Goal: Task Accomplishment & Management: Complete application form

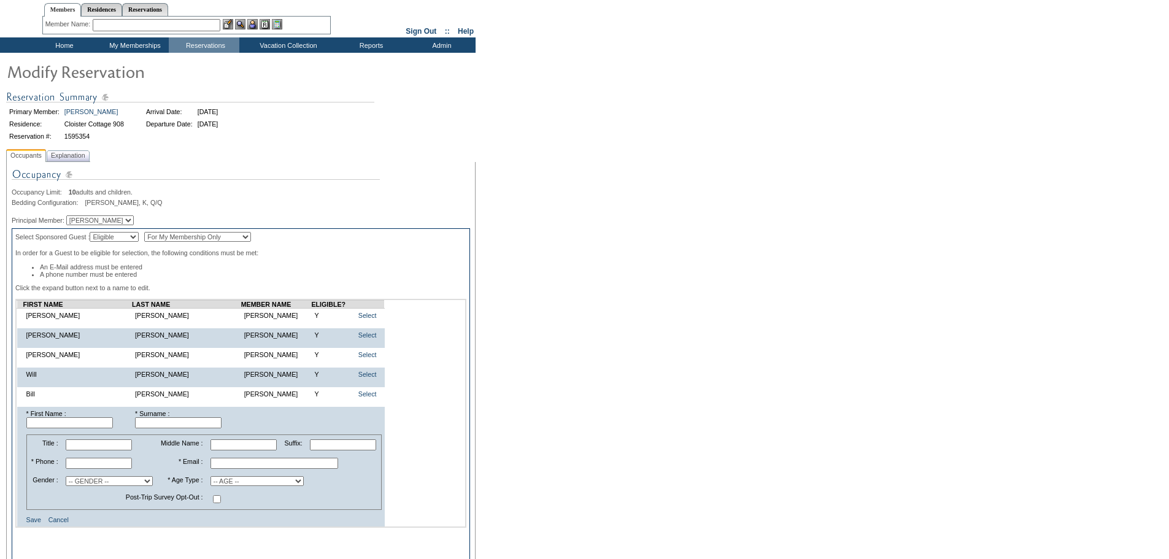
scroll to position [61, 0]
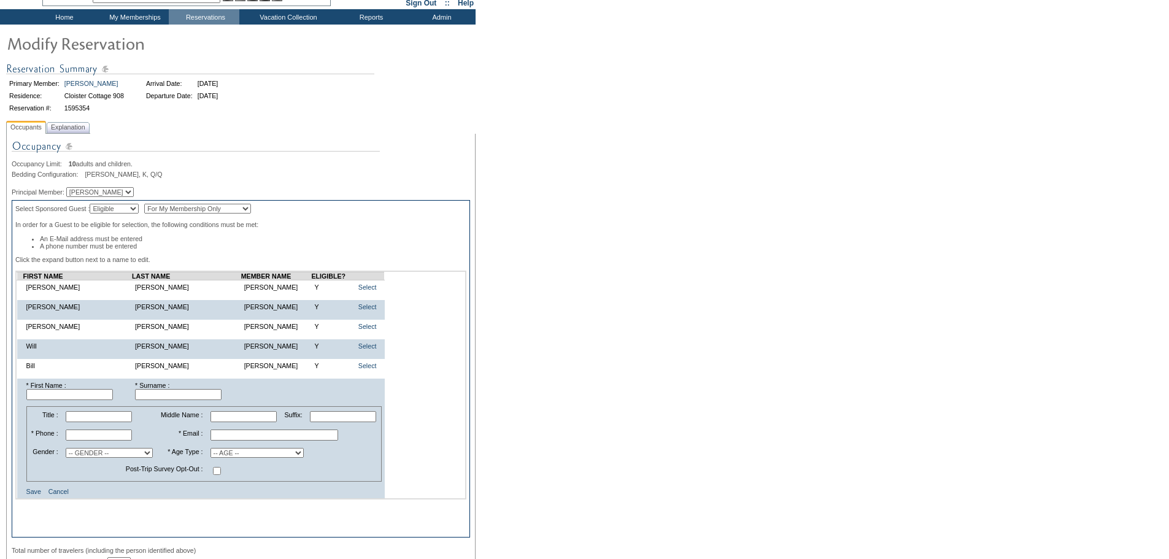
click at [79, 400] on input "text" at bounding box center [69, 394] width 87 height 11
type input "Jordan"
type input "[PERSON_NAME]"
type input "[PHONE_NUMBER]"
type input "[EMAIL_ADDRESS][DOMAIN_NAME]"
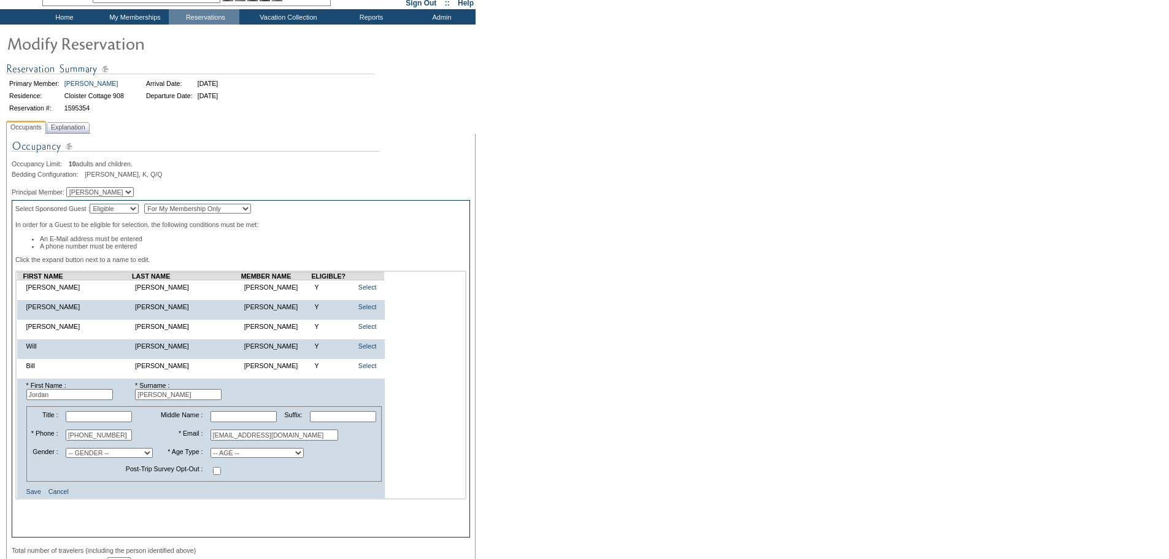
click at [99, 458] on select "-- GENDER -- [DEMOGRAPHIC_DATA] [DEMOGRAPHIC_DATA]" at bounding box center [109, 453] width 87 height 10
click at [51, 480] on td "Post-Trip Survey Opt-Out :" at bounding box center [117, 471] width 178 height 18
click at [257, 458] on select "-- AGE -- Adult (23 years and older) Young Adult (18 - 22 years) Child (2 - 17 …" at bounding box center [257, 453] width 93 height 10
select select "A"
click at [211, 458] on select "-- AGE -- Adult (23 years and older) Young Adult (18 - 22 years) Child (2 - 17 …" at bounding box center [257, 453] width 93 height 10
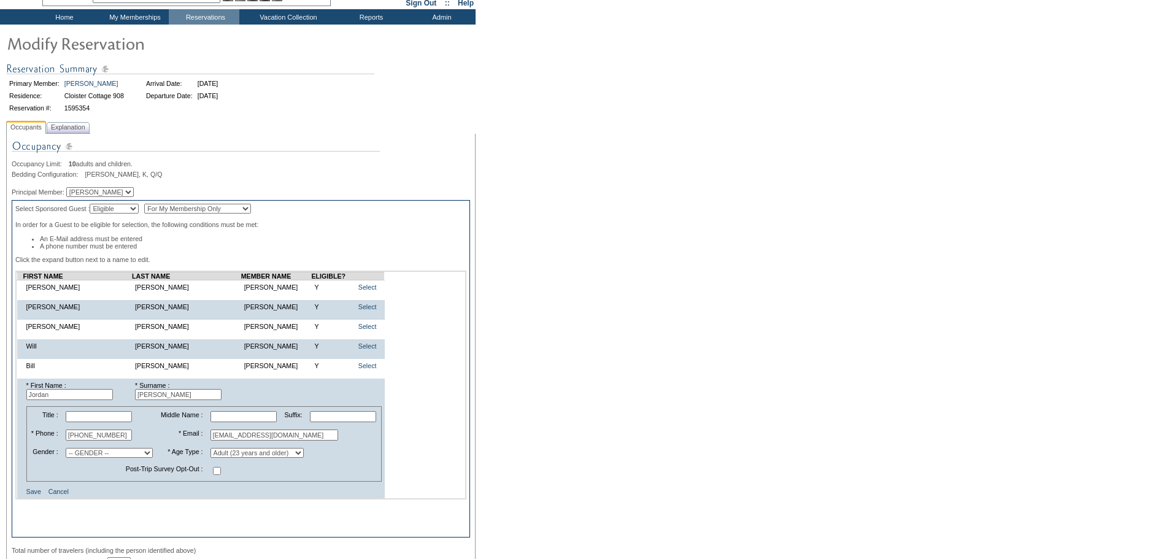
click at [289, 485] on td "Title : Middle Name : Suffix: * Phone : [PHONE_NUMBER] * Email : [EMAIL_ADDRESS…" at bounding box center [204, 444] width 362 height 82
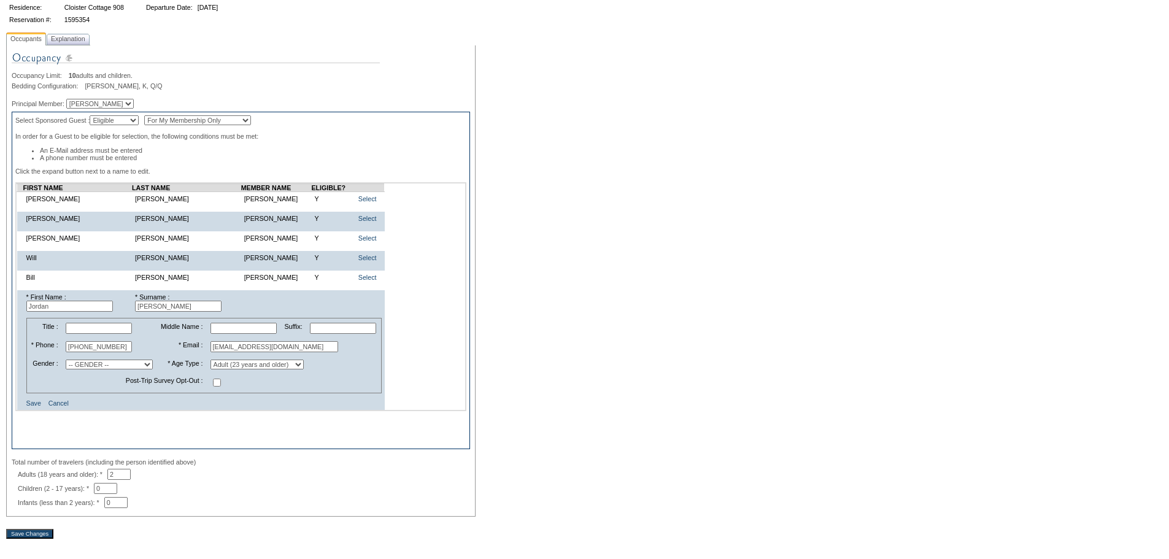
scroll to position [247, 0]
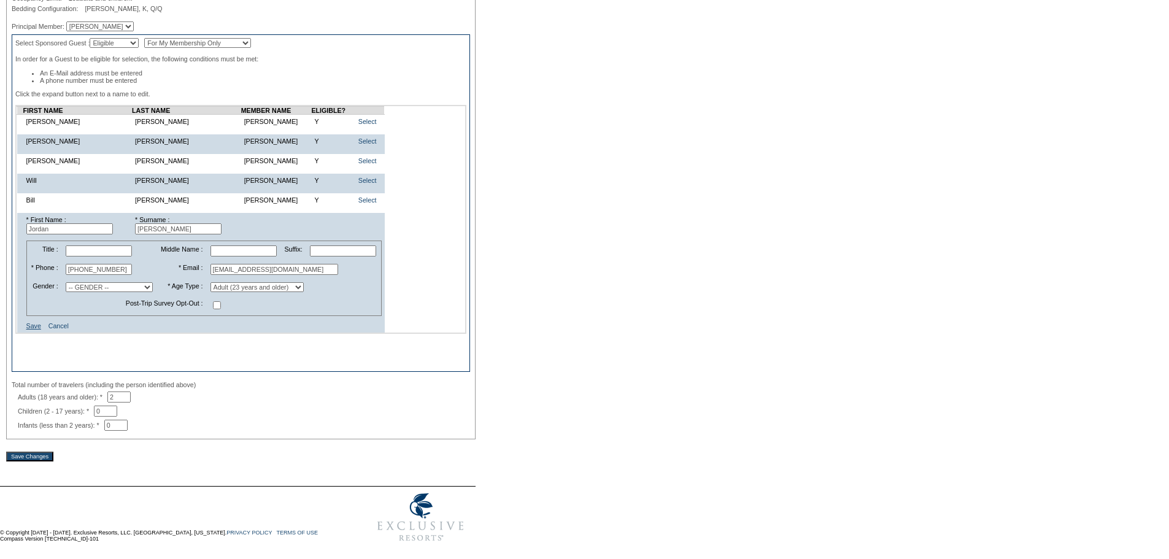
click at [36, 322] on link "Save" at bounding box center [33, 325] width 15 height 7
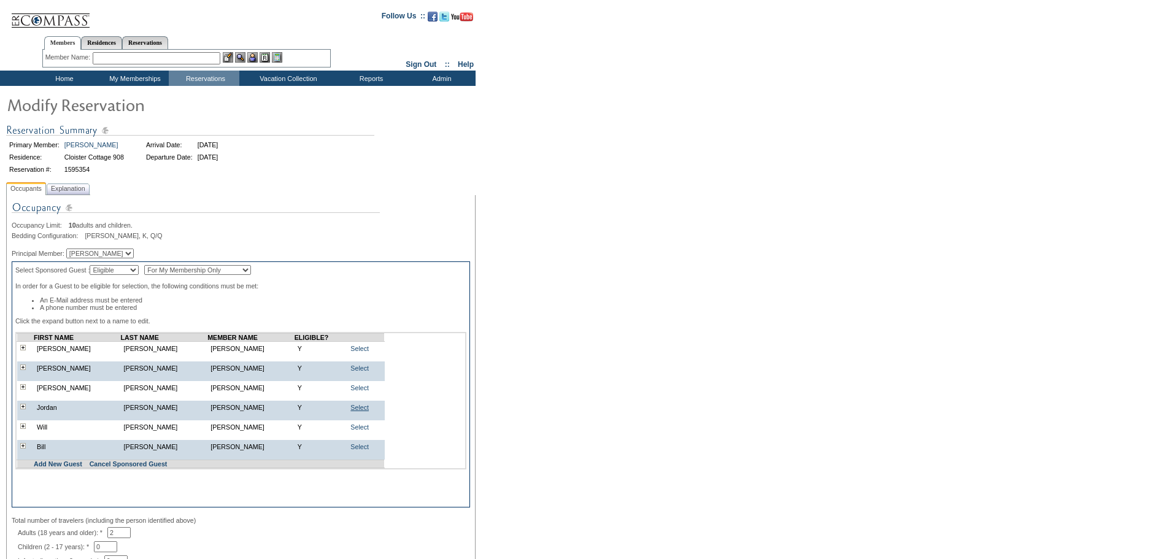
click at [351, 411] on link "Select" at bounding box center [360, 407] width 18 height 7
